Goal: Task Accomplishment & Management: Use online tool/utility

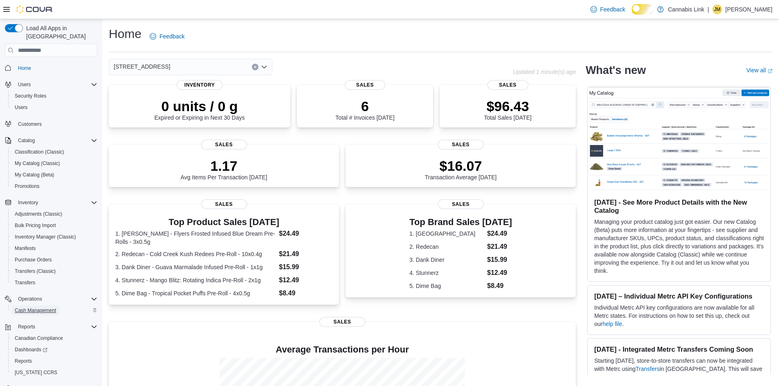
click at [34, 307] on span "Cash Management" at bounding box center [35, 310] width 41 height 7
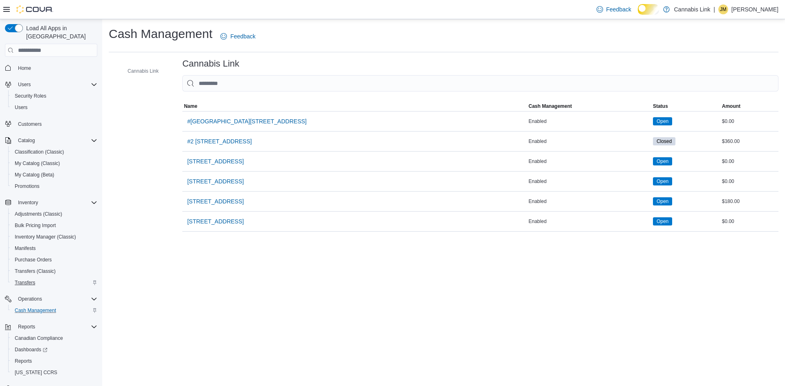
scroll to position [20, 0]
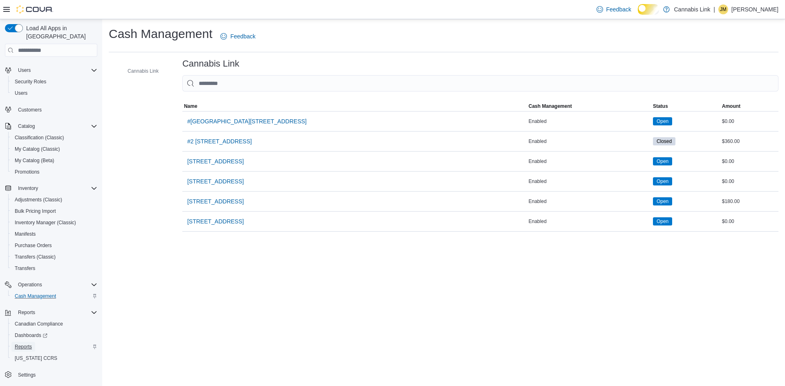
click at [35, 342] on link "Reports" at bounding box center [23, 347] width 24 height 10
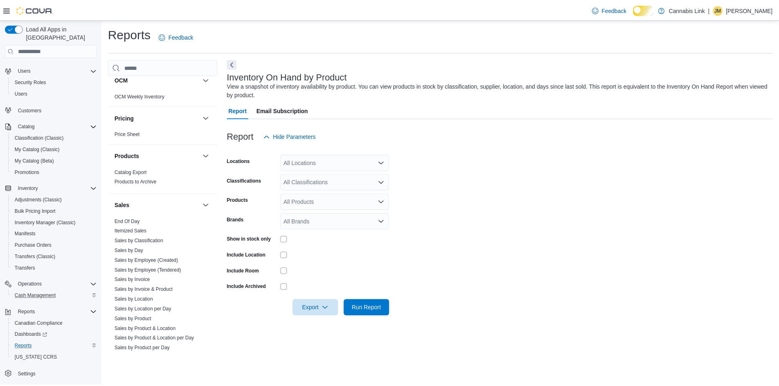
scroll to position [538, 0]
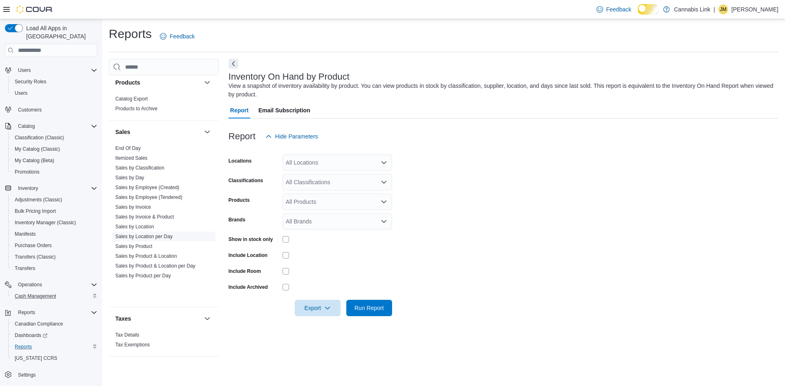
click at [159, 240] on link "Sales by Location per Day" at bounding box center [143, 237] width 57 height 6
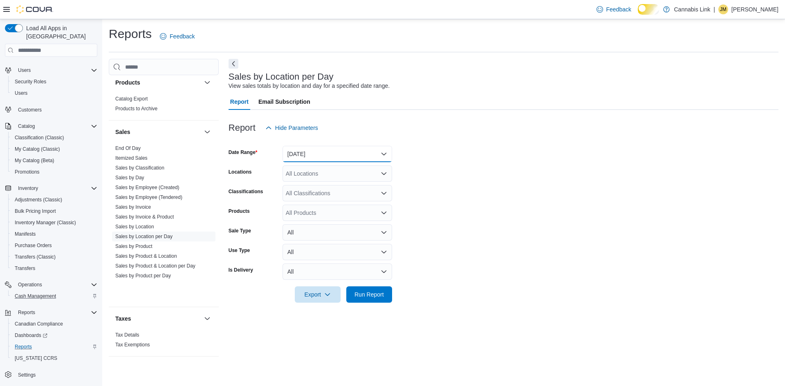
click at [351, 157] on button "[DATE]" at bounding box center [337, 154] width 110 height 16
click at [332, 206] on button "[DATE]" at bounding box center [337, 210] width 110 height 16
click at [339, 161] on button "[DATE]" at bounding box center [337, 154] width 110 height 16
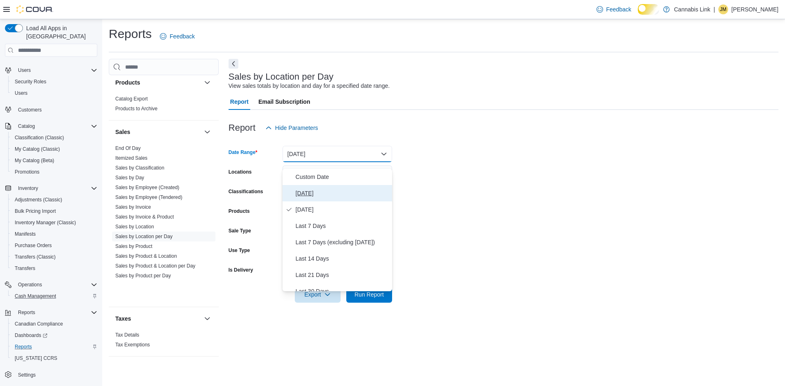
click at [321, 198] on span "[DATE]" at bounding box center [342, 193] width 93 height 10
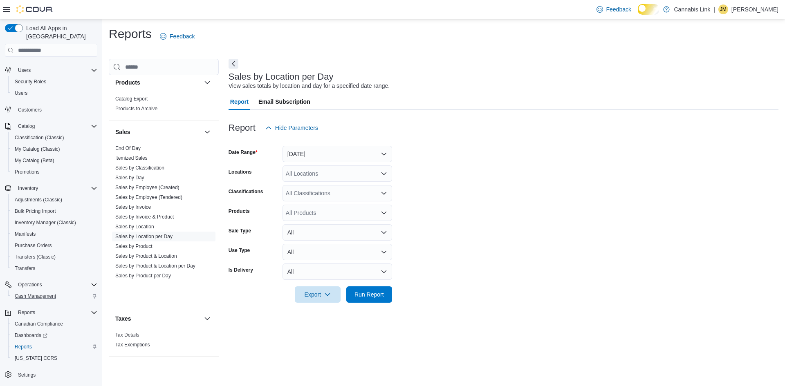
click at [327, 178] on div "All Locations" at bounding box center [337, 174] width 110 height 16
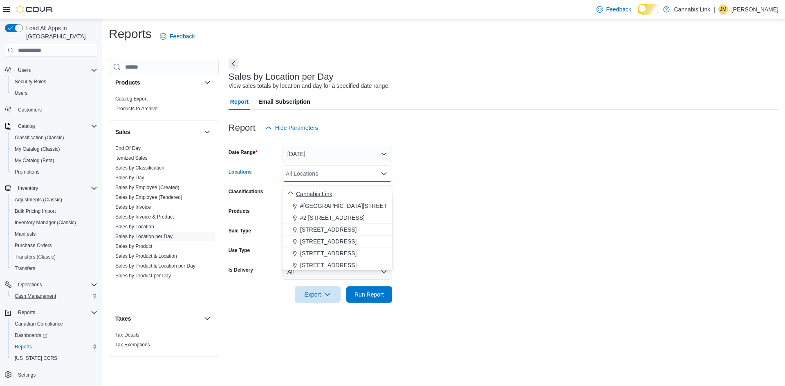
click at [332, 196] on span "Cannabis Link" at bounding box center [314, 194] width 36 height 8
click at [366, 311] on div at bounding box center [504, 308] width 550 height 10
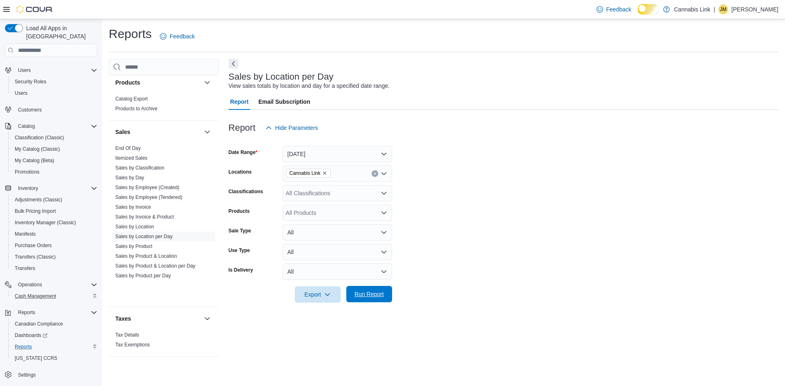
click at [367, 298] on span "Run Report" at bounding box center [368, 294] width 29 height 8
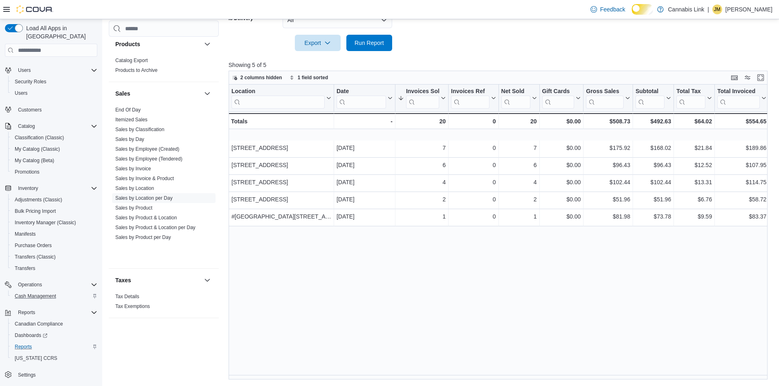
scroll to position [260, 0]
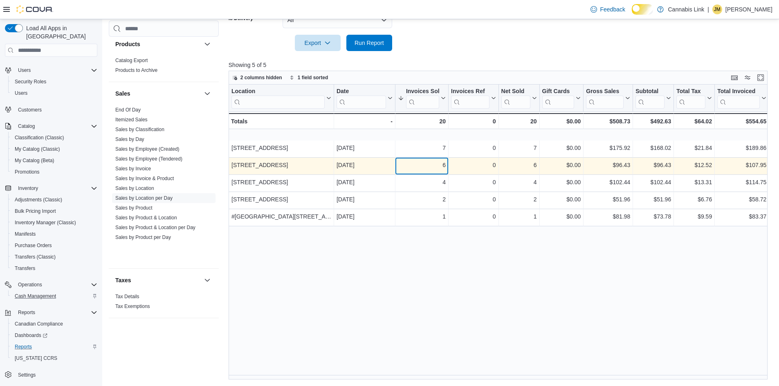
click at [430, 168] on div "6" at bounding box center [422, 165] width 48 height 10
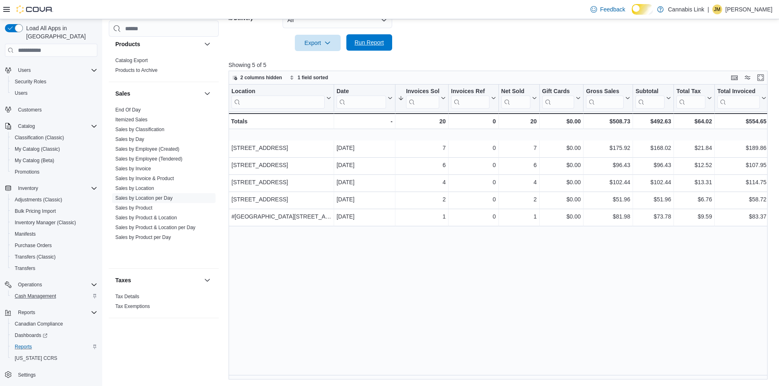
click at [366, 44] on span "Run Report" at bounding box center [368, 42] width 29 height 8
